Goal: Information Seeking & Learning: Understand process/instructions

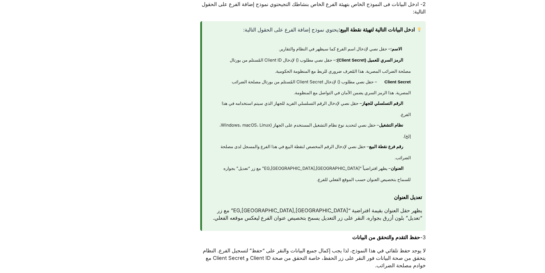
scroll to position [372, 0]
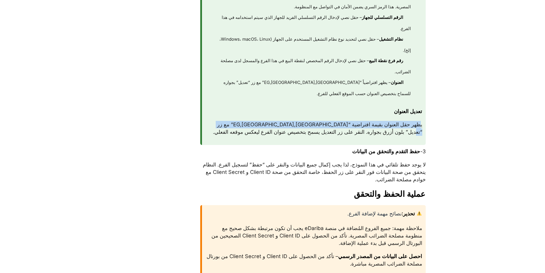
drag, startPoint x: 419, startPoint y: 132, endPoint x: 228, endPoint y: 132, distance: 190.7
click at [228, 132] on p "يظهر حقل العنوان بقيمة افتراضية “EG,Cairo,Cairo” مع زر “تعديل” بلون أزرق بجواره…" at bounding box center [313, 128] width 217 height 15
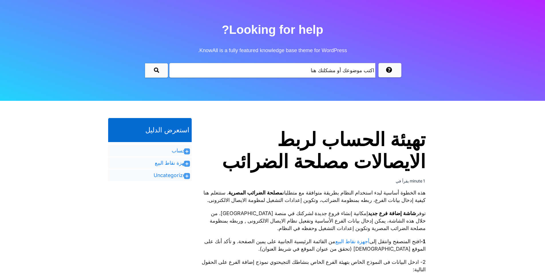
scroll to position [0, 0]
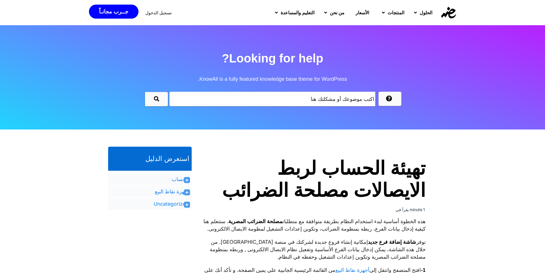
click at [186, 191] on icon at bounding box center [186, 191] width 3 height 3
click at [185, 179] on icon at bounding box center [186, 179] width 3 height 3
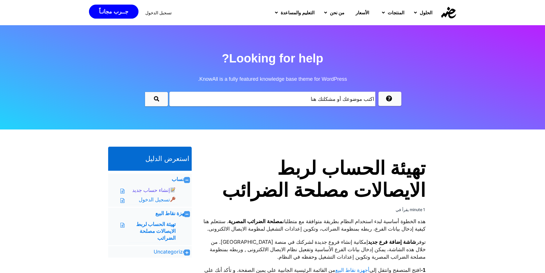
click at [161, 192] on link "إنشاء حساب جديد" at bounding box center [153, 189] width 43 height 7
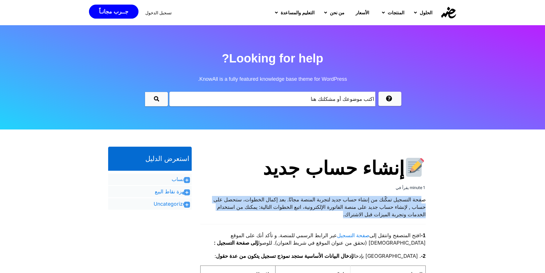
drag, startPoint x: 422, startPoint y: 199, endPoint x: 214, endPoint y: 212, distance: 208.6
click at [214, 212] on p "صفحة التسجيل تمكّنك من إنشاء حساب جديد لتجربة المنصة مجانًا. بعد إكمال الخطوات،…" at bounding box center [312, 207] width 225 height 22
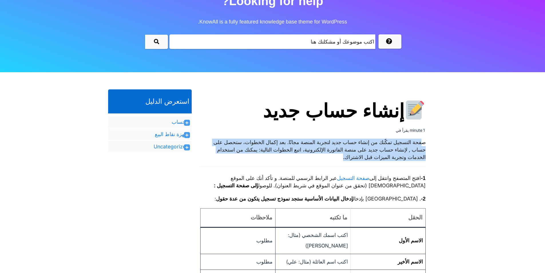
scroll to position [86, 0]
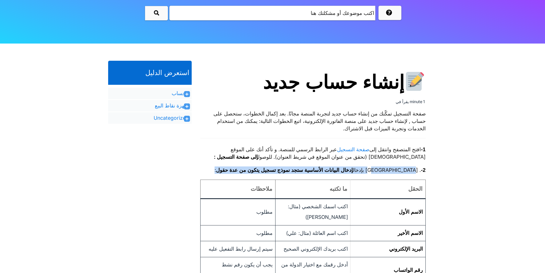
drag, startPoint x: 410, startPoint y: 171, endPoint x: 256, endPoint y: 172, distance: 154.7
click at [256, 172] on p "2- . قم بإدخال إدخال البيانات الأساسية ستجد نموذج تسجيل يتكون من عدة حقول :" at bounding box center [312, 169] width 225 height 7
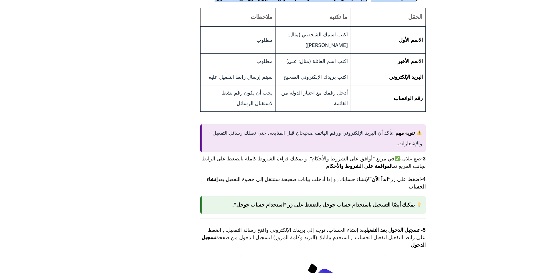
scroll to position [200, 0]
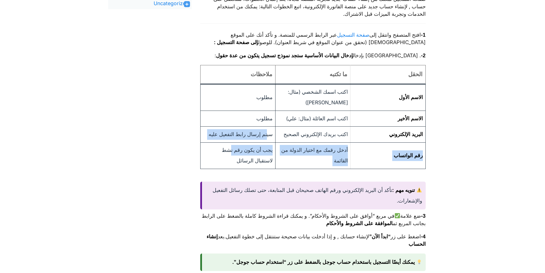
drag, startPoint x: 266, startPoint y: 132, endPoint x: 231, endPoint y: 149, distance: 38.6
click at [231, 149] on tbody "الاسم الأول اكتب اسمك الشخصي (مثال: أحمد) مطلوب الاسم الأخير اكتب اسم العائلة (…" at bounding box center [312, 126] width 225 height 85
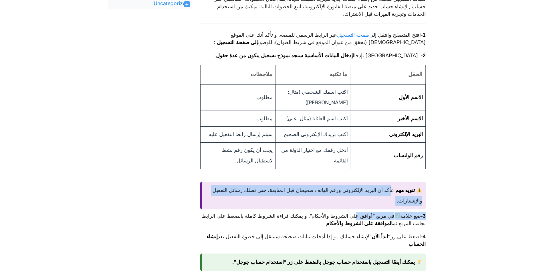
drag, startPoint x: 386, startPoint y: 189, endPoint x: 349, endPoint y: 210, distance: 42.9
click at [346, 206] on div "تنويه مهم : تأكد أن البريد الإلكتروني ورقم الهاتف صحيحان قبل المتابعة، حتى تصلك…" at bounding box center [312, 195] width 225 height 28
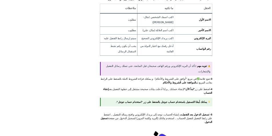
scroll to position [286, 0]
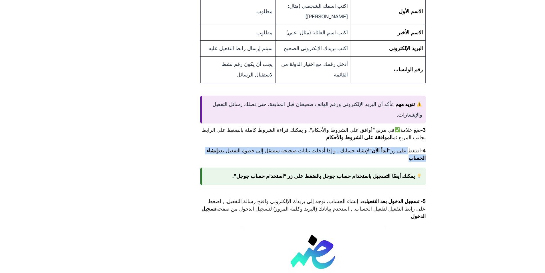
drag, startPoint x: 407, startPoint y: 151, endPoint x: 247, endPoint y: 159, distance: 160.9
click at [244, 159] on p "4- اضغط على زر “ابدأ الآن” لإنشاء حسابك , و إذا أدخلت بيانات صحيحة ستنتقل إلى خ…" at bounding box center [312, 154] width 225 height 15
click at [253, 159] on p "4- اضغط على زر “ابدأ الآن” لإنشاء حسابك , و إذا أدخلت بيانات صحيحة ستنتقل إلى خ…" at bounding box center [312, 154] width 225 height 15
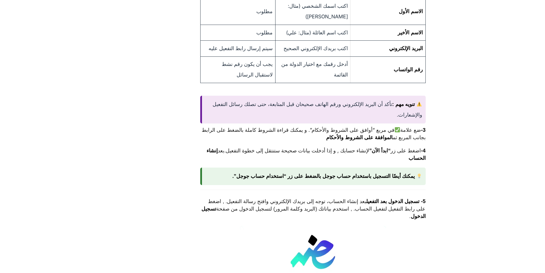
drag, startPoint x: 397, startPoint y: 175, endPoint x: 210, endPoint y: 176, distance: 186.7
click at [210, 176] on div "يمكنك أيضًا التسجيل باستخدام حساب جوجل بالضغط على زر “استخدام حساب جوجل”." at bounding box center [312, 175] width 225 height 17
click at [220, 176] on div "يمكنك أيضًا التسجيل باستخدام حساب جوجل بالضغط على زر “استخدام حساب جوجل”." at bounding box center [312, 175] width 225 height 17
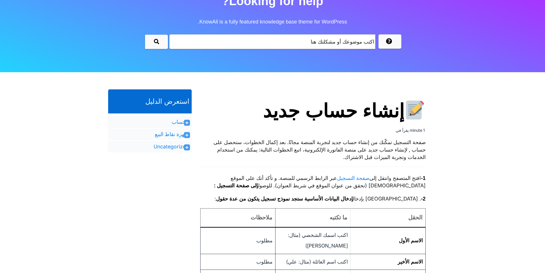
scroll to position [0, 0]
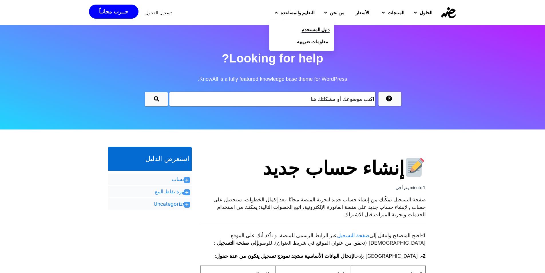
click at [301, 27] on span "دليل المستخدم" at bounding box center [315, 29] width 28 height 7
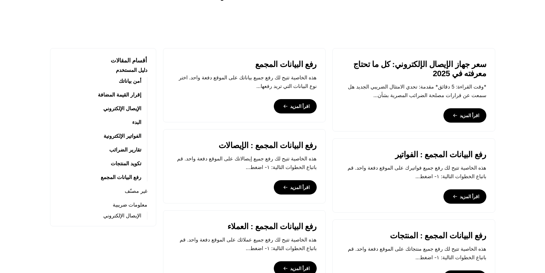
scroll to position [257, 0]
